Goal: Information Seeking & Learning: Check status

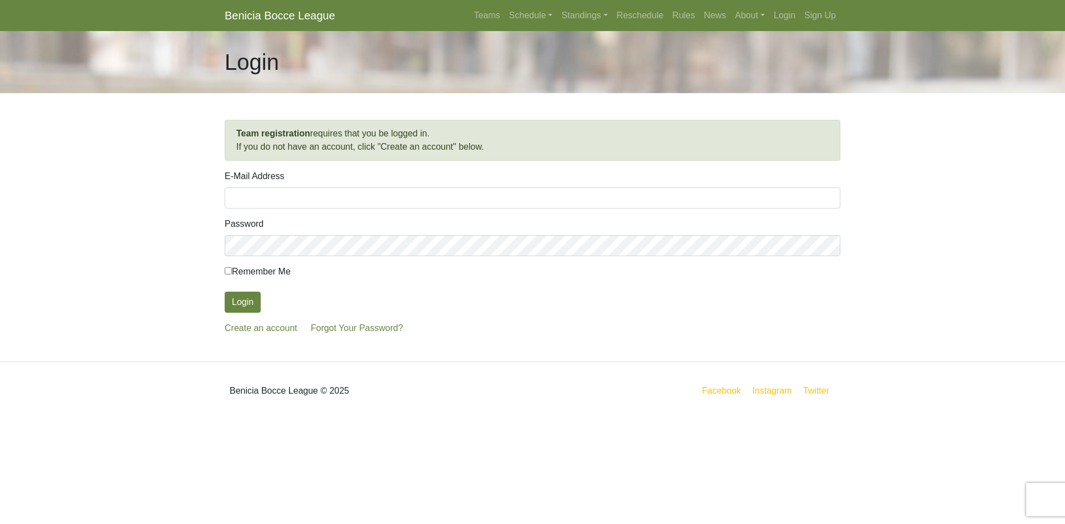
click at [264, 194] on input "E-Mail Address" at bounding box center [533, 197] width 616 height 21
type input "thor21rk@comcast.net"
click at [225, 292] on button "Login" at bounding box center [243, 302] width 36 height 21
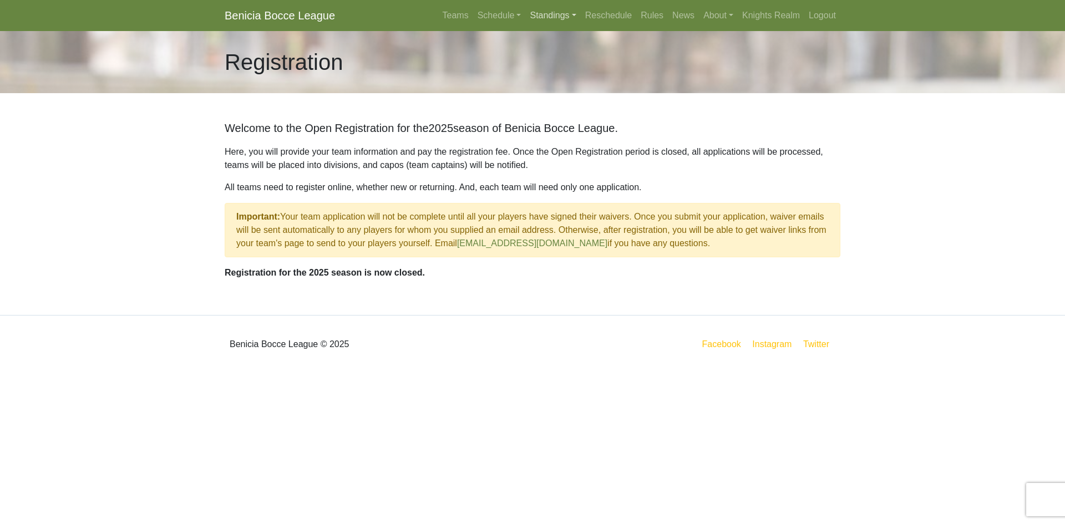
click at [579, 16] on link "Standings" at bounding box center [552, 15] width 55 height 22
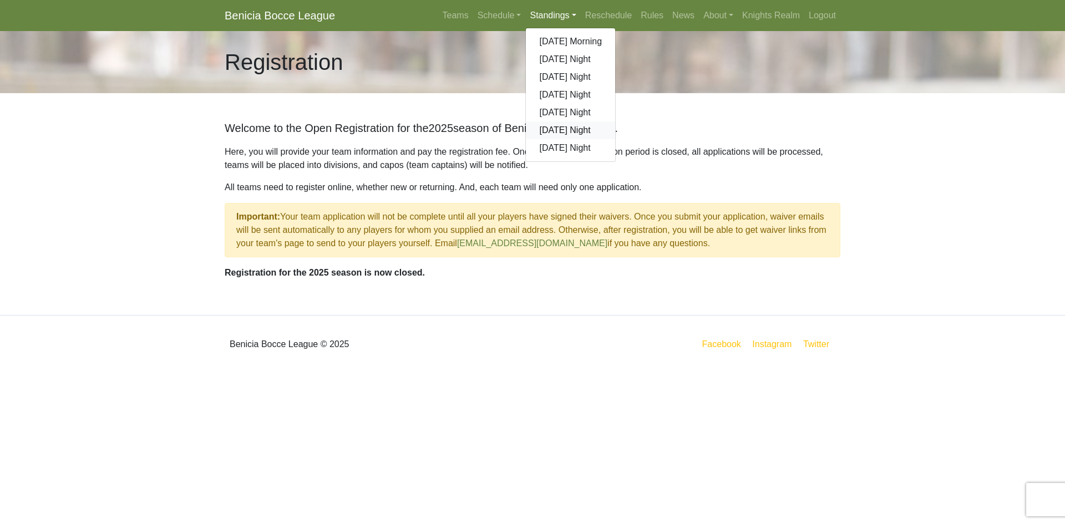
click at [553, 133] on link "[DATE] Night" at bounding box center [570, 130] width 89 height 18
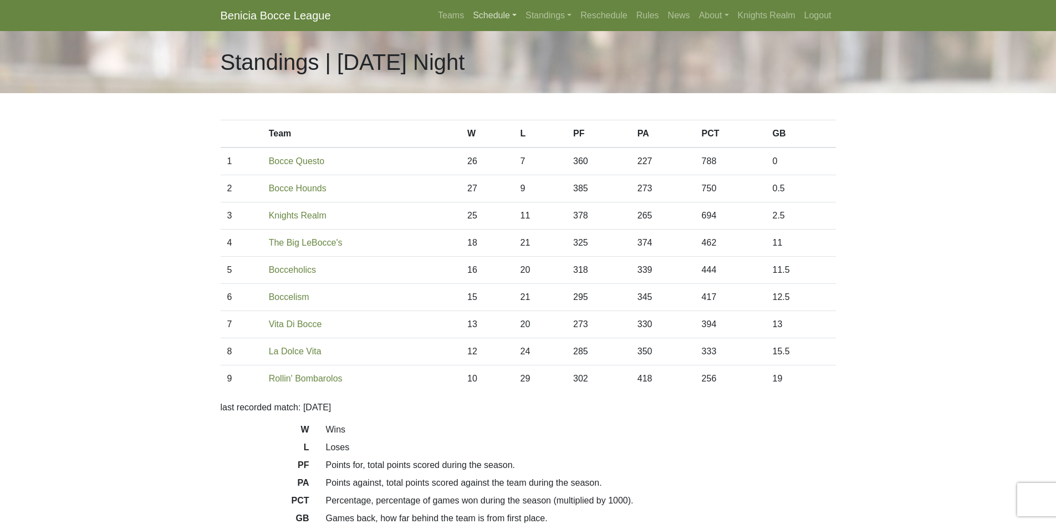
click at [516, 17] on link "Schedule" at bounding box center [495, 15] width 53 height 22
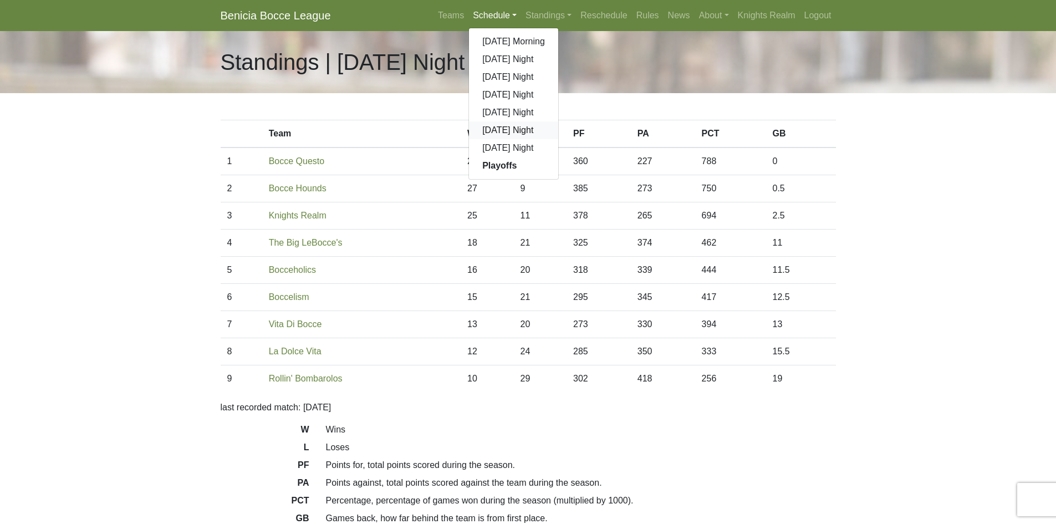
click at [506, 133] on link "[DATE] Night" at bounding box center [513, 130] width 89 height 18
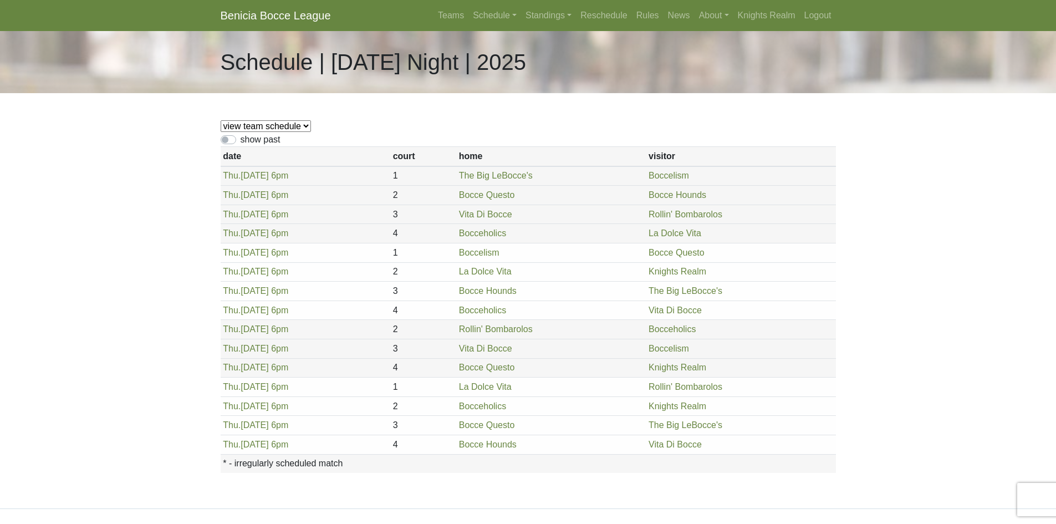
click at [306, 127] on select "view team schedule Knights Realm La Dolce Vita The Big LeBocce's Bocceholics Bo…" at bounding box center [266, 126] width 90 height 12
select select "1847"
click at [221, 120] on select "view team schedule Knights Realm La Dolce Vita The Big LeBocce's Bocceholics Bo…" at bounding box center [266, 126] width 90 height 12
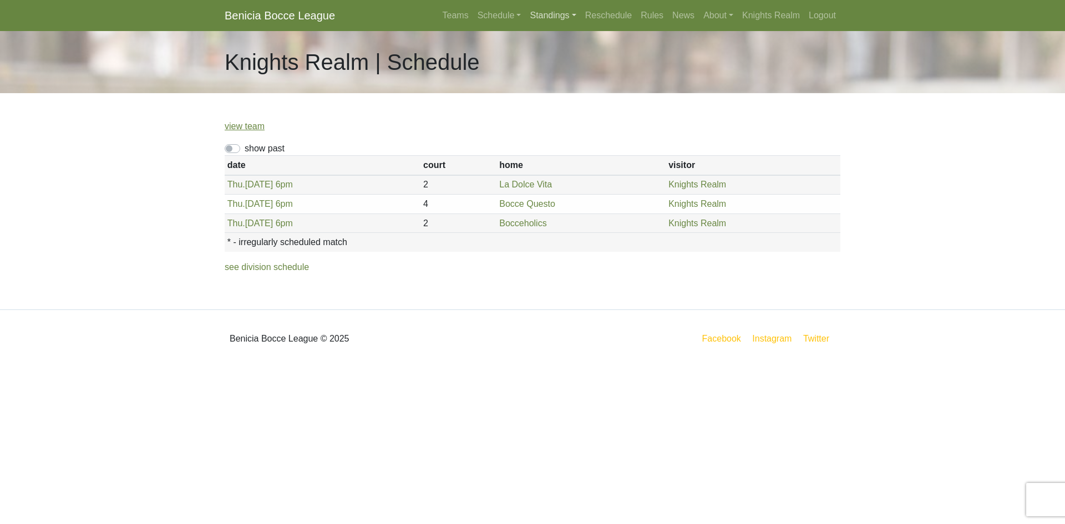
click at [576, 16] on link "Standings" at bounding box center [552, 15] width 55 height 22
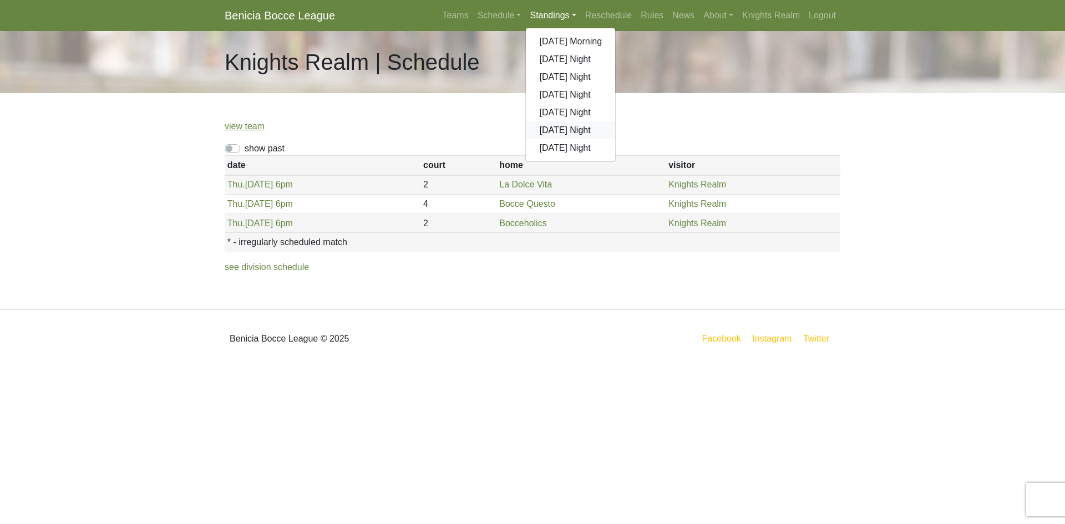
click at [573, 128] on link "[DATE] Night" at bounding box center [570, 130] width 89 height 18
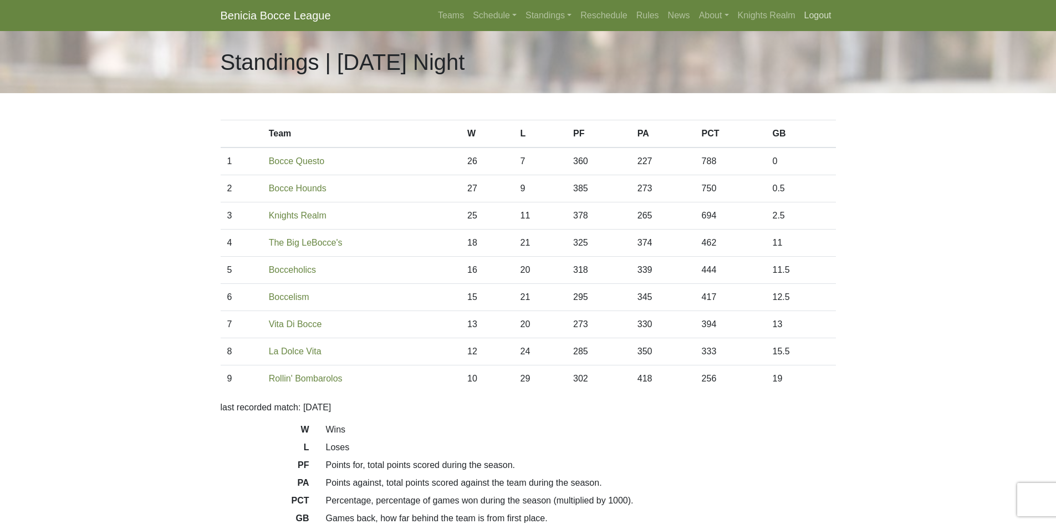
click at [817, 17] on link "Logout" at bounding box center [818, 15] width 36 height 22
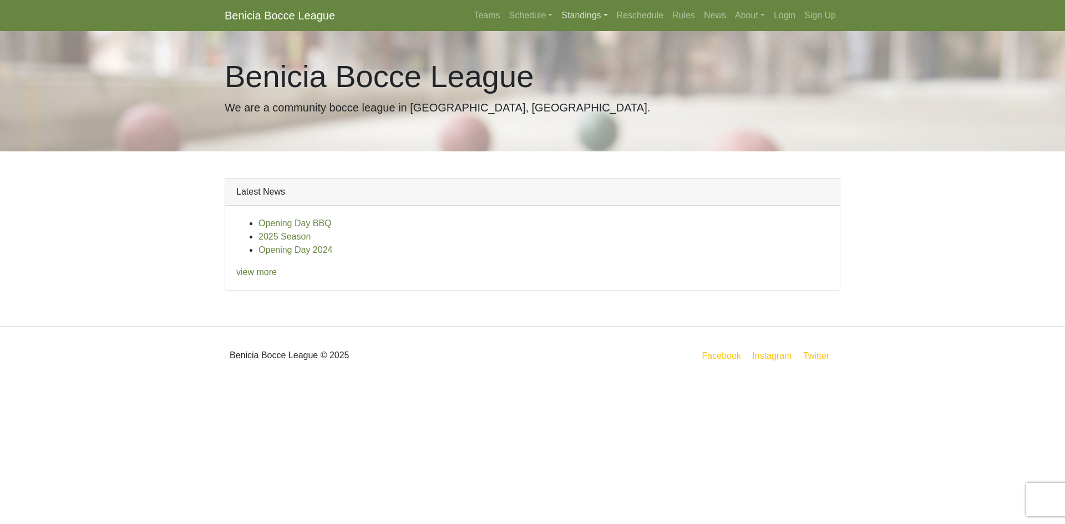
click at [602, 17] on link "Standings" at bounding box center [584, 15] width 55 height 22
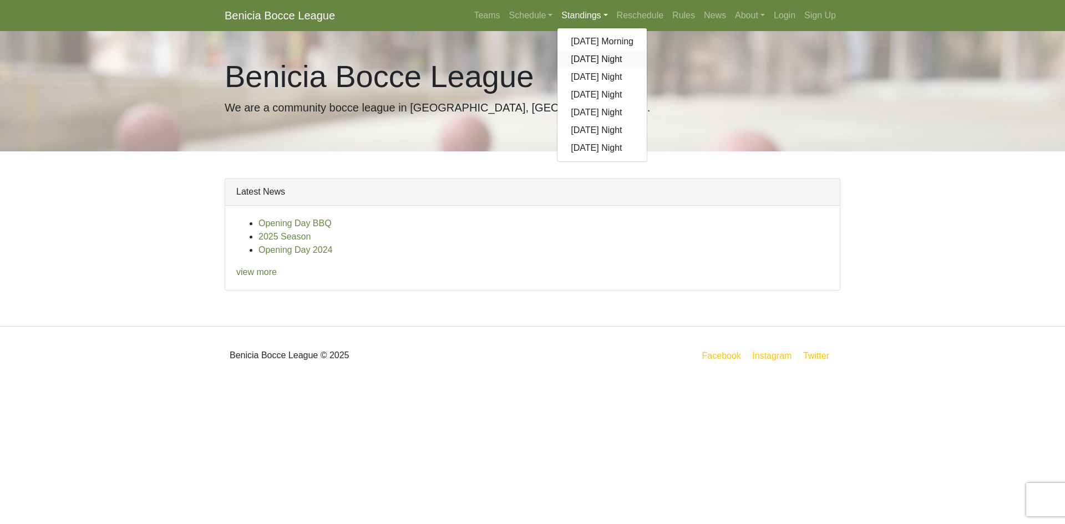
click at [596, 62] on link "[DATE] Night" at bounding box center [601, 59] width 89 height 18
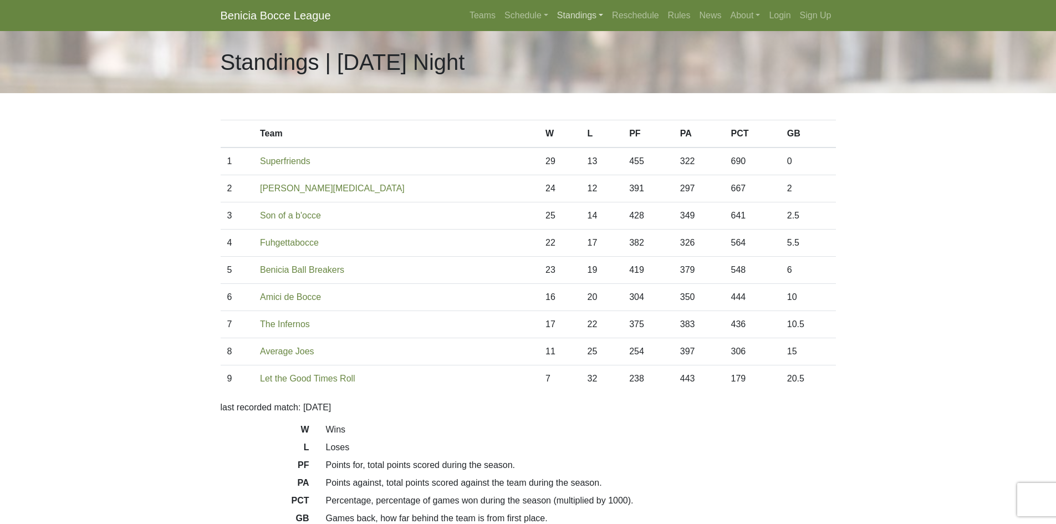
click at [606, 17] on link "Standings" at bounding box center [580, 15] width 55 height 22
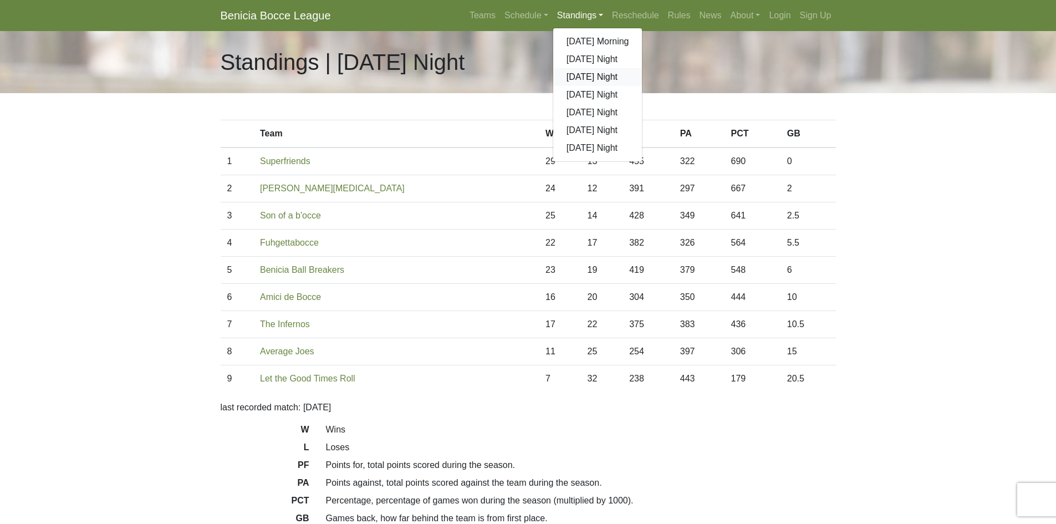
click at [596, 75] on link "[DATE] Night" at bounding box center [597, 77] width 89 height 18
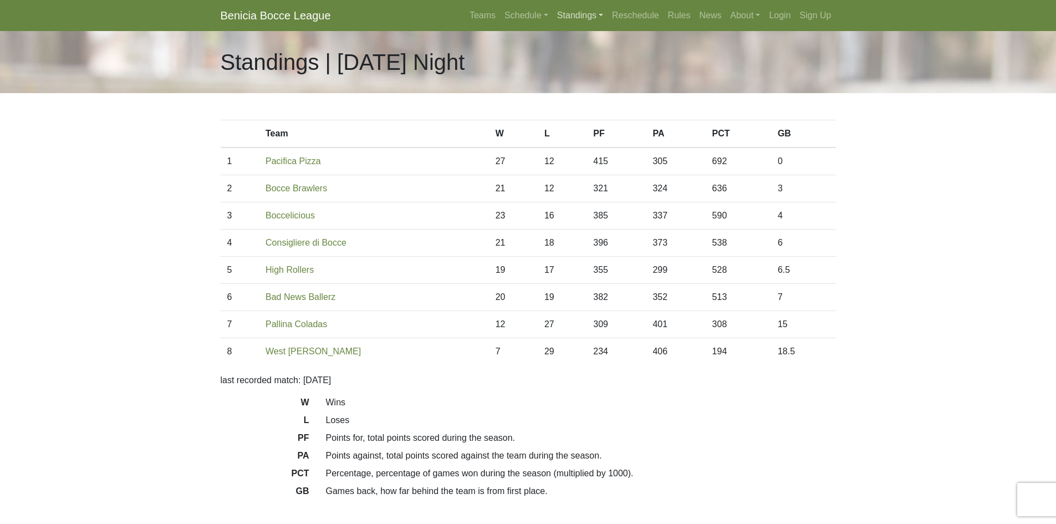
click at [603, 19] on link "Standings" at bounding box center [580, 15] width 55 height 22
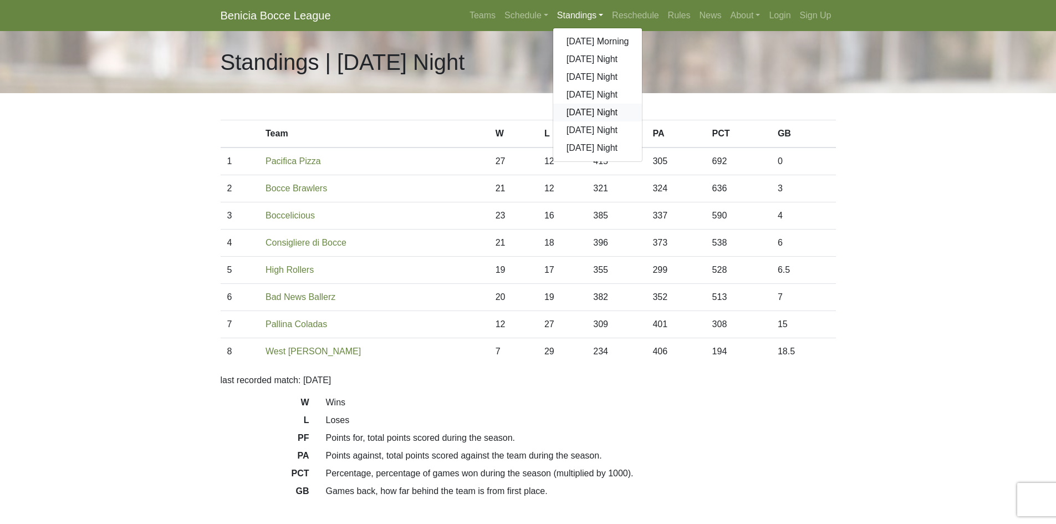
click at [593, 113] on link "[DATE] Night" at bounding box center [597, 113] width 89 height 18
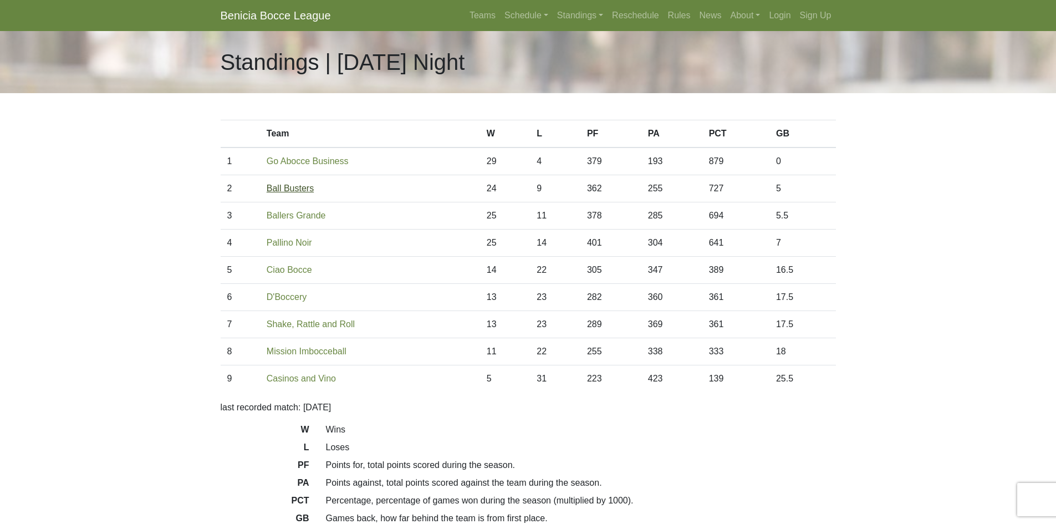
click at [298, 192] on link "Ball Busters" at bounding box center [290, 188] width 47 height 9
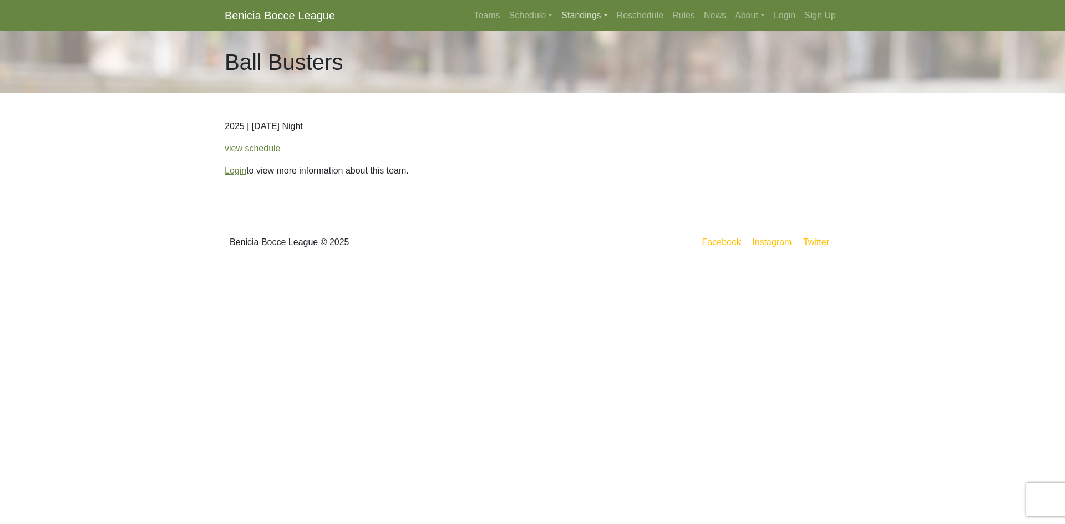
click at [607, 18] on link "Standings" at bounding box center [584, 15] width 55 height 22
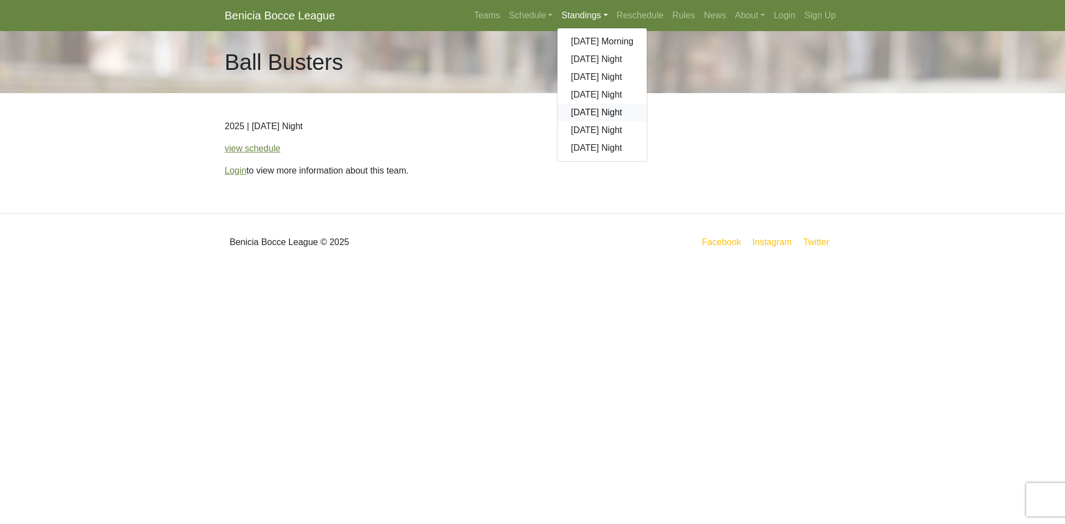
click at [601, 114] on link "[DATE] Night" at bounding box center [601, 113] width 89 height 18
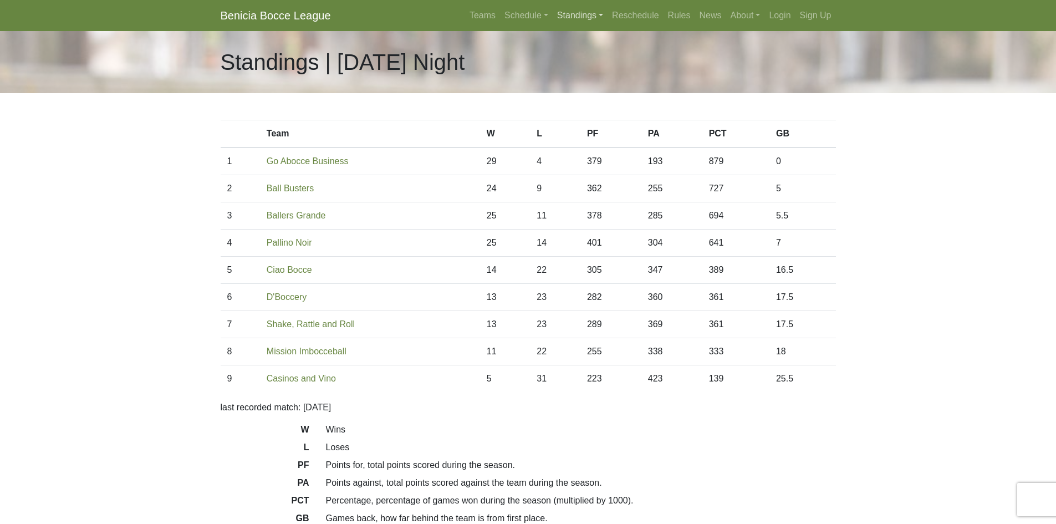
click at [602, 16] on link "Standings" at bounding box center [580, 15] width 55 height 22
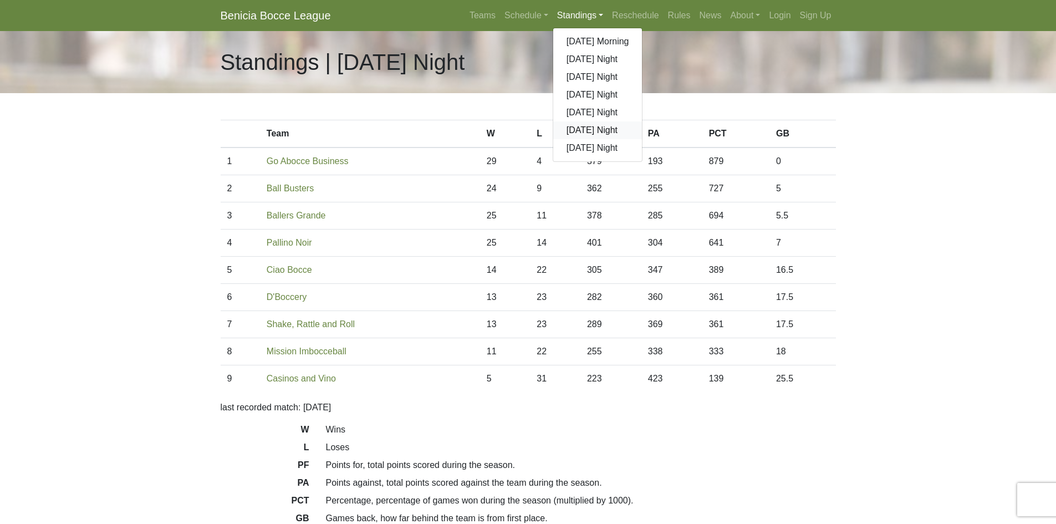
click at [585, 131] on link "[DATE] Night" at bounding box center [597, 130] width 89 height 18
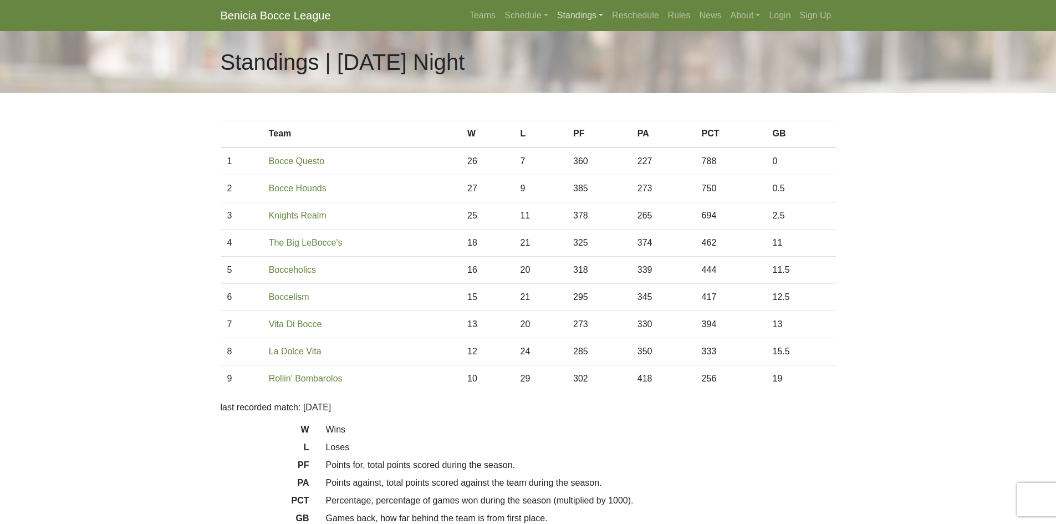
click at [603, 17] on link "Standings" at bounding box center [580, 15] width 55 height 22
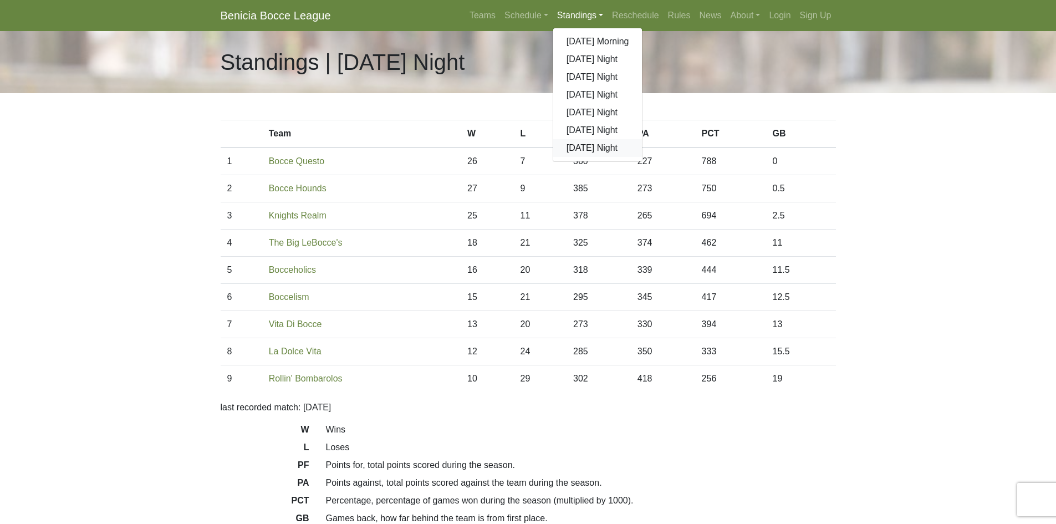
click at [582, 150] on link "[DATE] Night" at bounding box center [597, 148] width 89 height 18
